Goal: Information Seeking & Learning: Learn about a topic

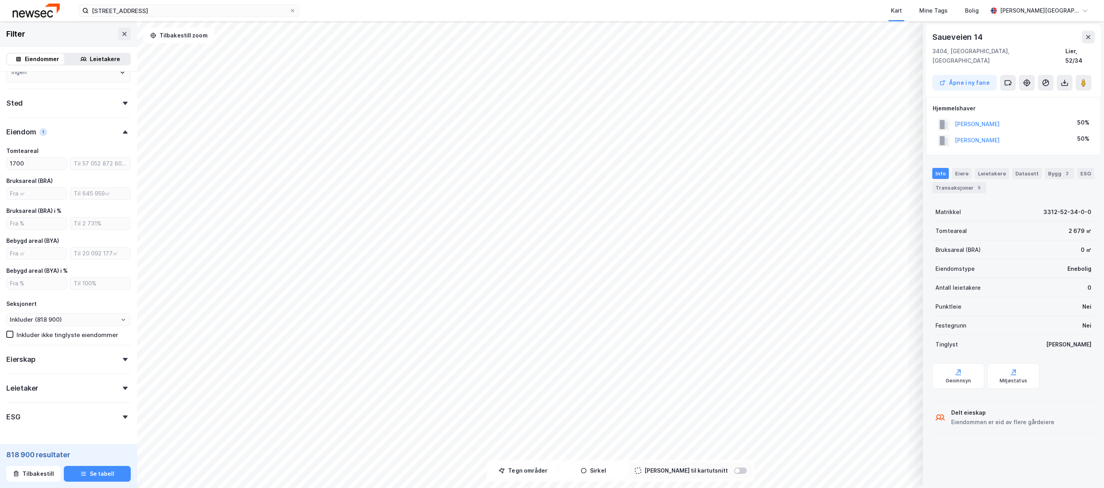
scroll to position [148, 0]
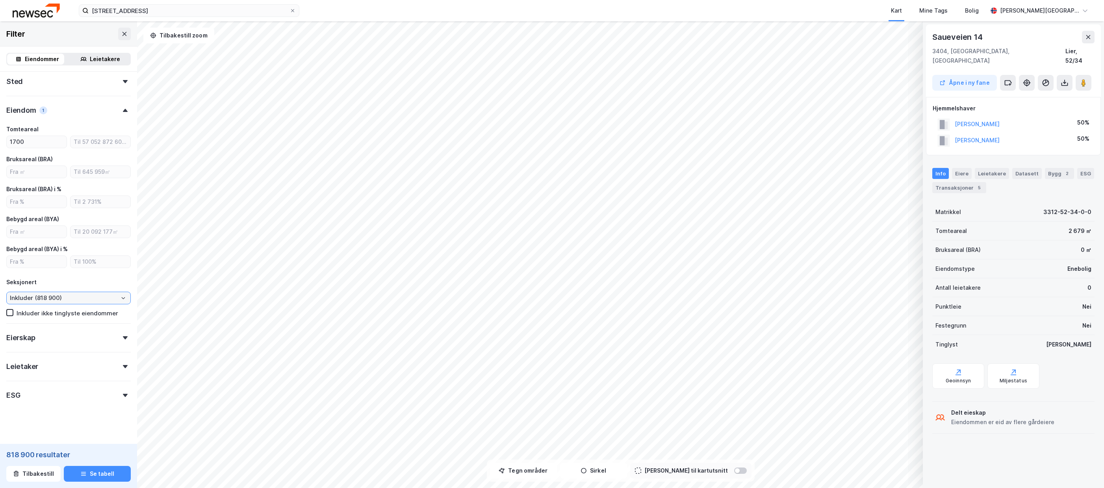
click at [84, 301] on input "Inkluder (818 900)" at bounding box center [69, 298] width 124 height 12
click at [55, 327] on li "Ekskluder (798 587)" at bounding box center [65, 326] width 119 height 15
type input "Ekskluder (798 587)"
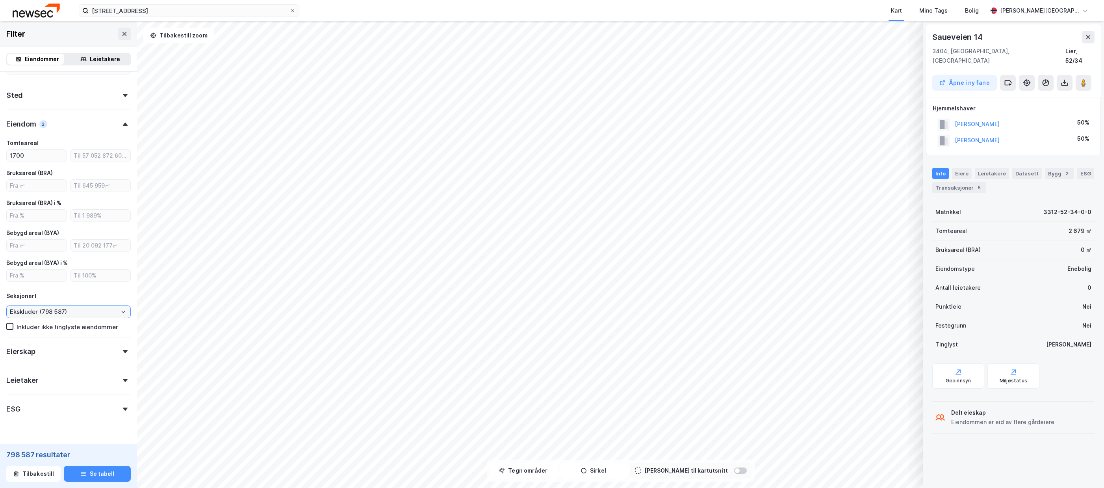
scroll to position [148, 0]
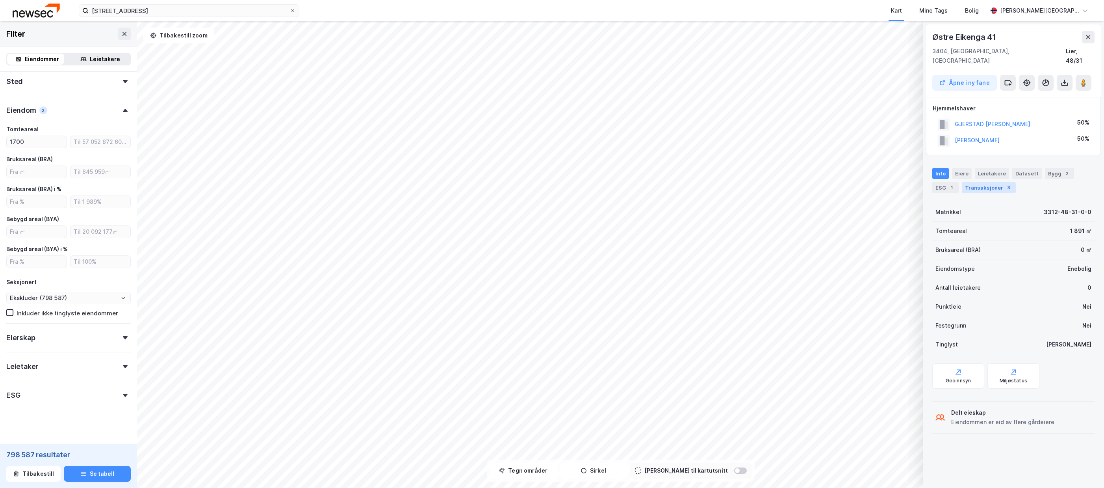
click at [970, 182] on div "Transaksjoner 3" at bounding box center [989, 187] width 54 height 11
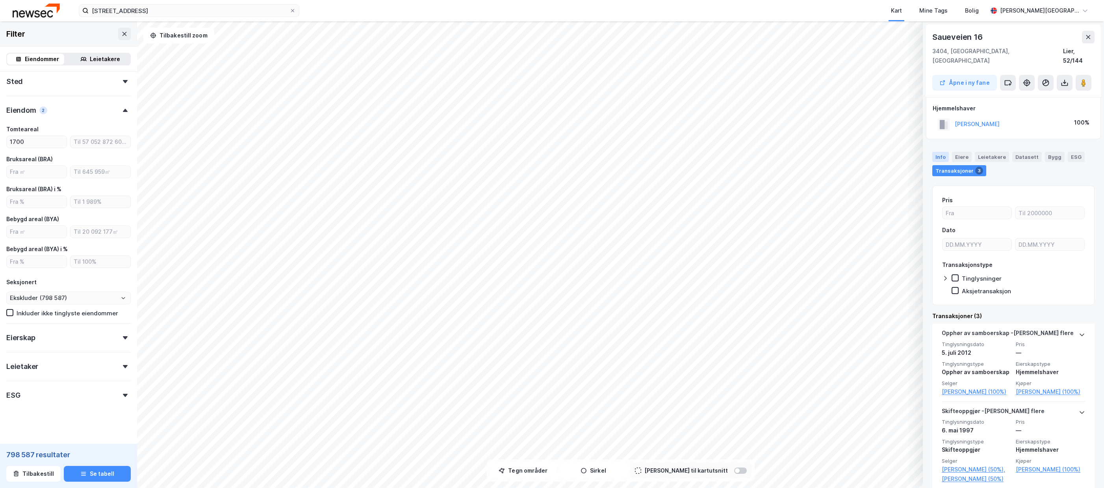
click at [943, 152] on div "Info" at bounding box center [940, 157] width 17 height 10
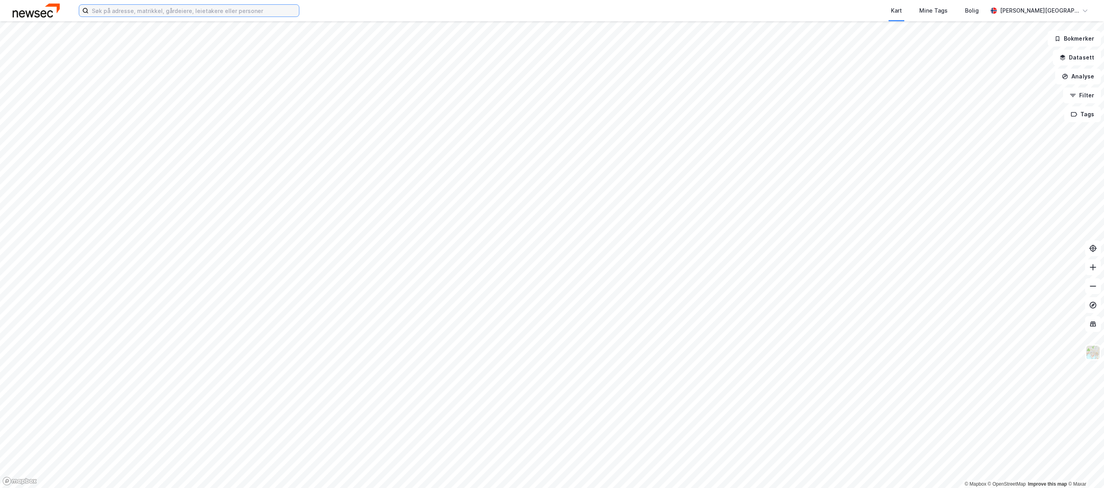
click at [211, 5] on input at bounding box center [194, 11] width 210 height 12
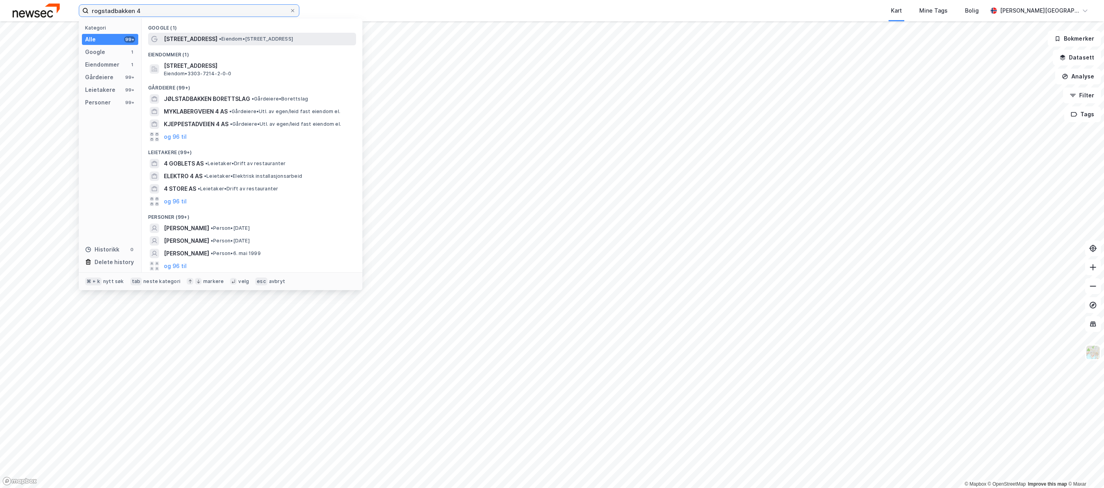
type input "rogstadbakken 4"
click at [219, 40] on span "• Eiendom • Rogstadbakken 4, 3616 Kongsberg" at bounding box center [256, 39] width 74 height 6
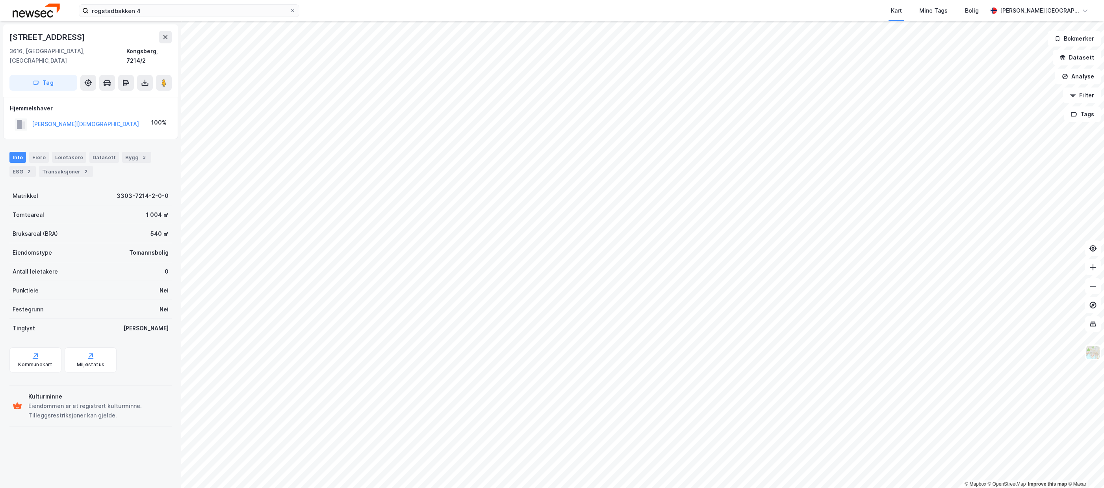
click at [43, 41] on div "Rogstadbakken 4" at bounding box center [47, 37] width 77 height 13
click at [59, 166] on div "Transaksjoner 2" at bounding box center [66, 171] width 54 height 11
